Goal: Navigation & Orientation: Find specific page/section

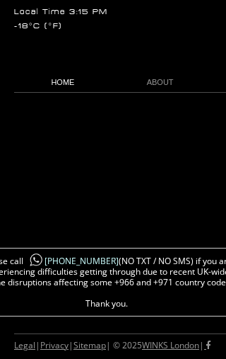
click at [45, 73] on link "HOME" at bounding box center [63, 82] width 98 height 19
click at [48, 84] on link "HOME" at bounding box center [63, 82] width 98 height 19
click at [69, 80] on link "HOME" at bounding box center [63, 82] width 98 height 19
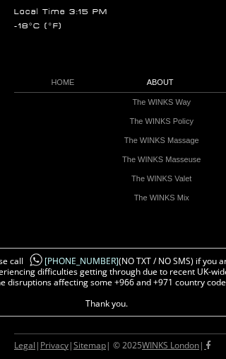
scroll to position [0, 69]
click at [126, 142] on link "The WINKS Massage" at bounding box center [162, 140] width 120 height 19
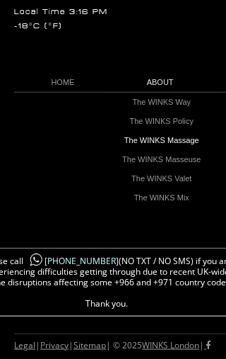
click at [137, 138] on link "The WINKS Massage" at bounding box center [162, 140] width 120 height 19
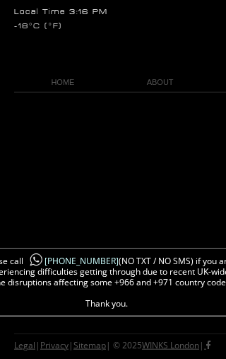
scroll to position [74, 7]
